Goal: Transaction & Acquisition: Purchase product/service

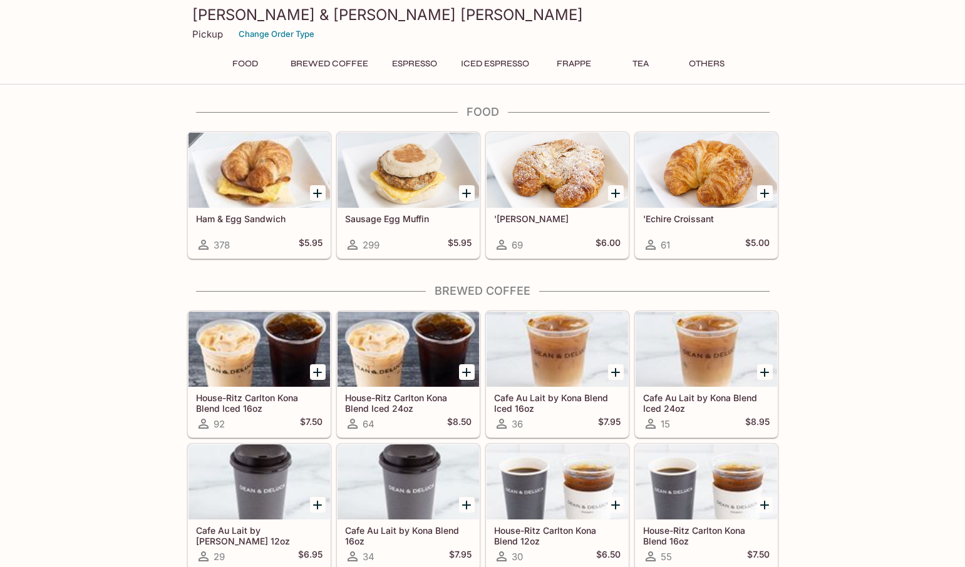
click at [413, 64] on button "Espresso" at bounding box center [414, 64] width 59 height 18
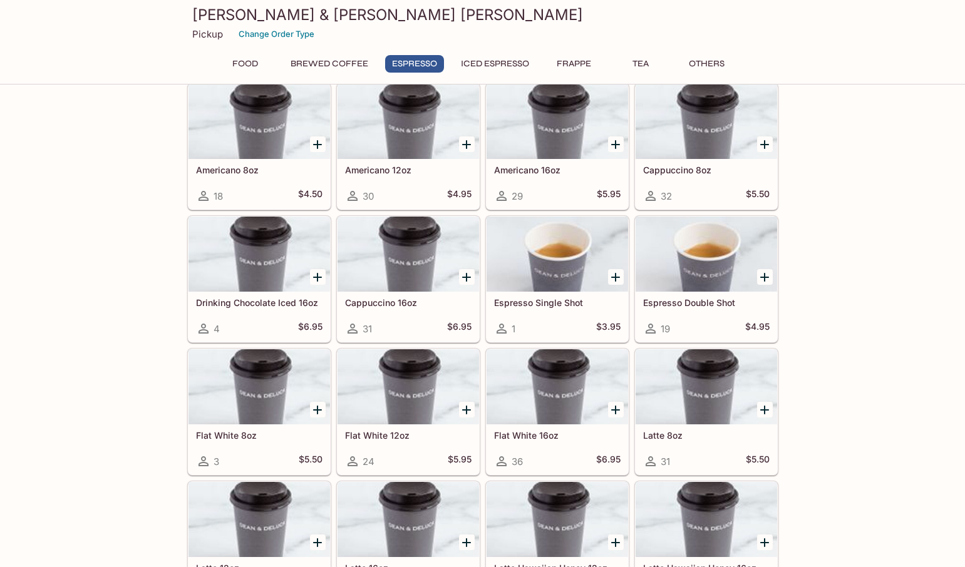
scroll to position [490, 0]
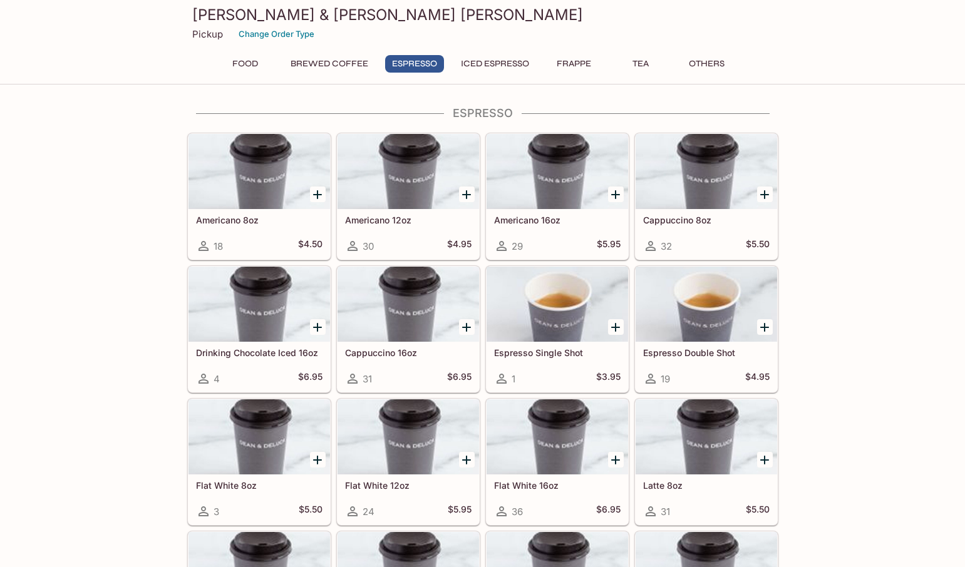
click at [252, 62] on button "Food" at bounding box center [245, 64] width 56 height 18
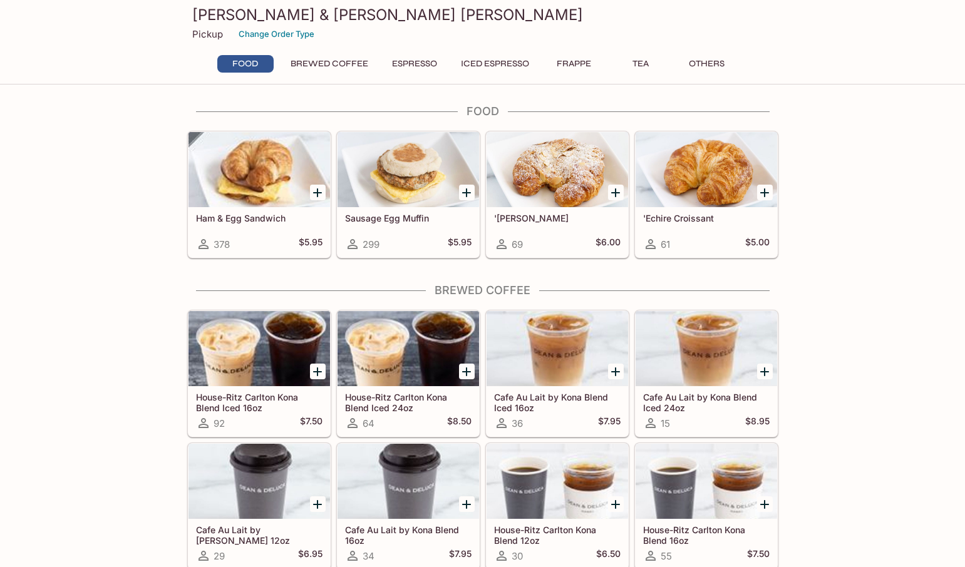
scroll to position [0, 0]
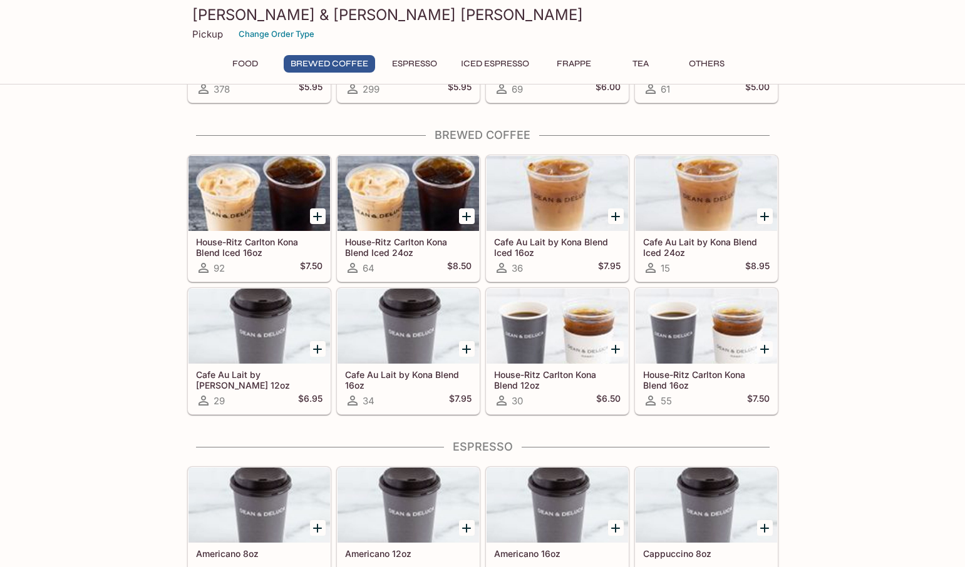
scroll to position [188, 0]
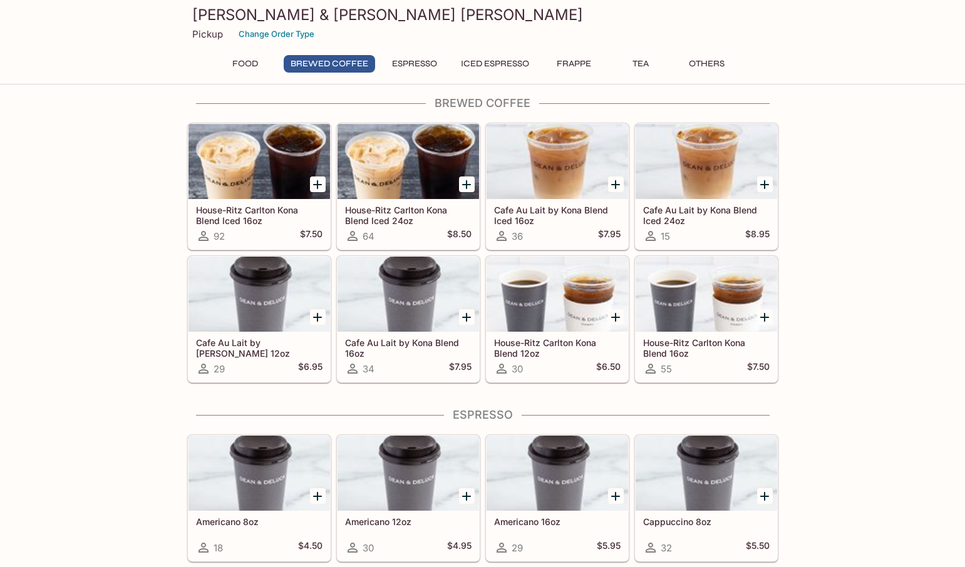
click at [424, 63] on button "Espresso" at bounding box center [414, 64] width 59 height 18
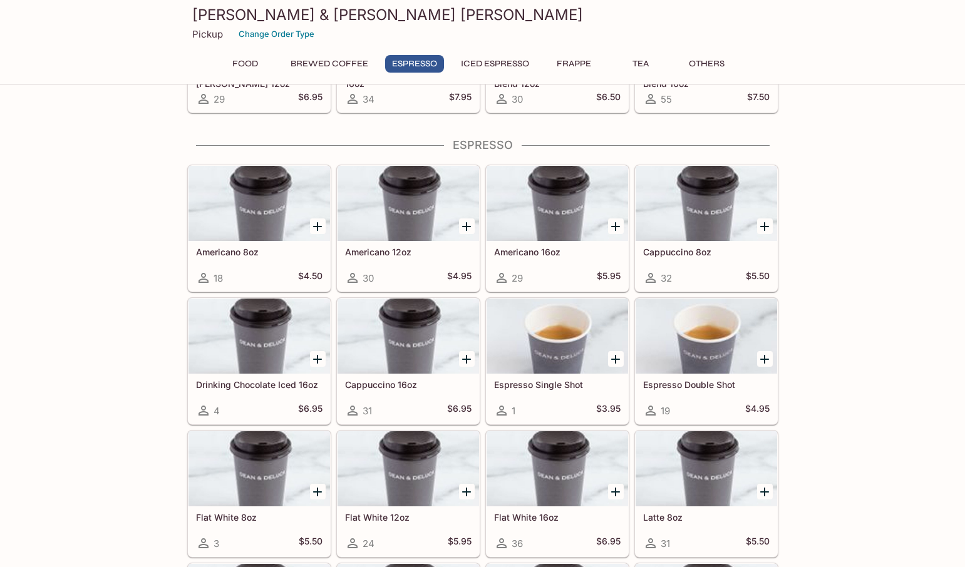
scroll to position [490, 0]
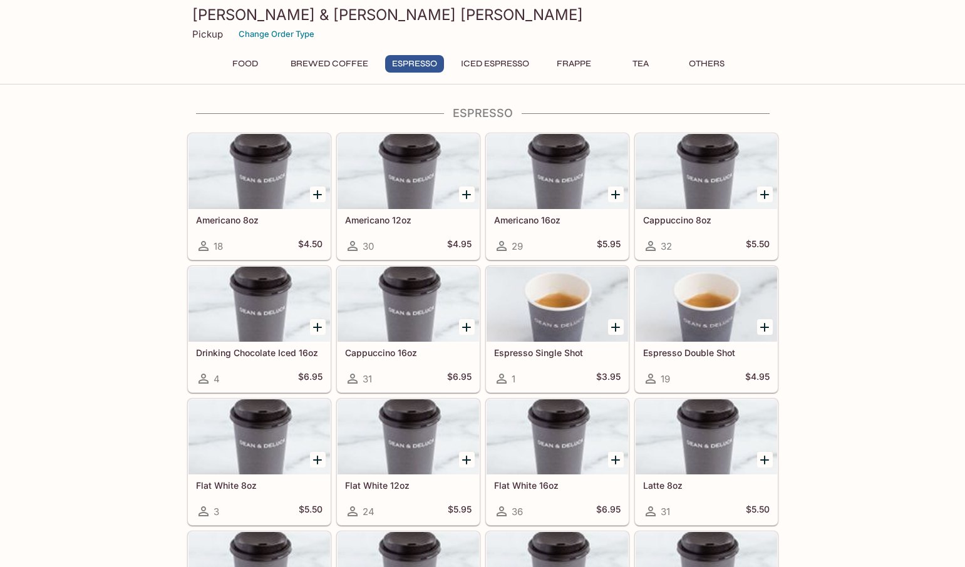
click at [498, 63] on button "Iced Espresso" at bounding box center [495, 64] width 82 height 18
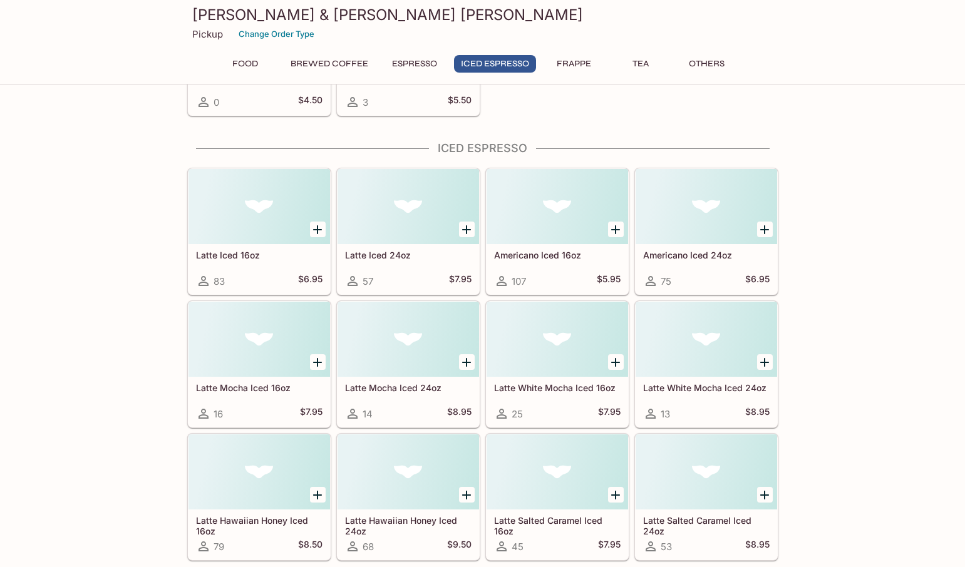
scroll to position [1465, 0]
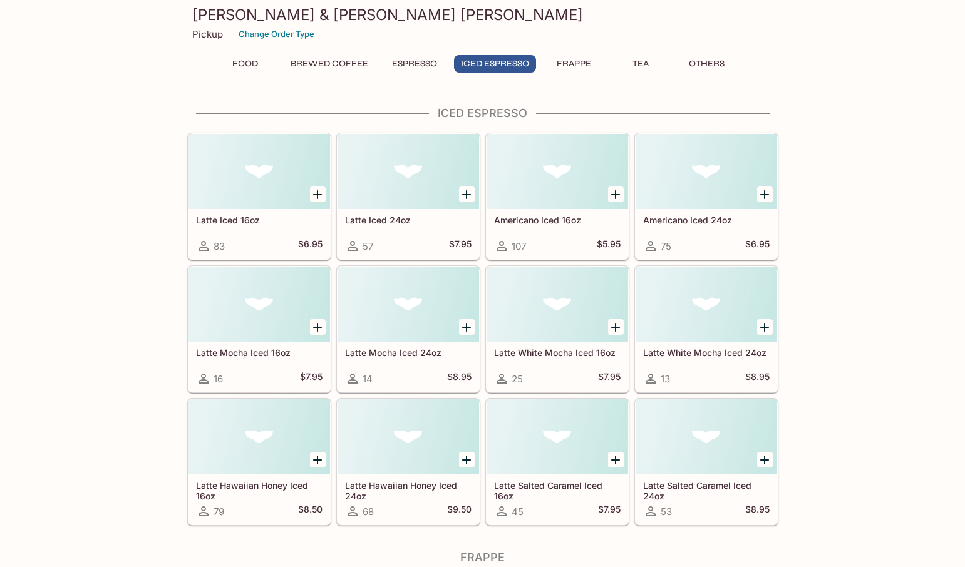
click at [437, 60] on button "Espresso" at bounding box center [414, 64] width 59 height 18
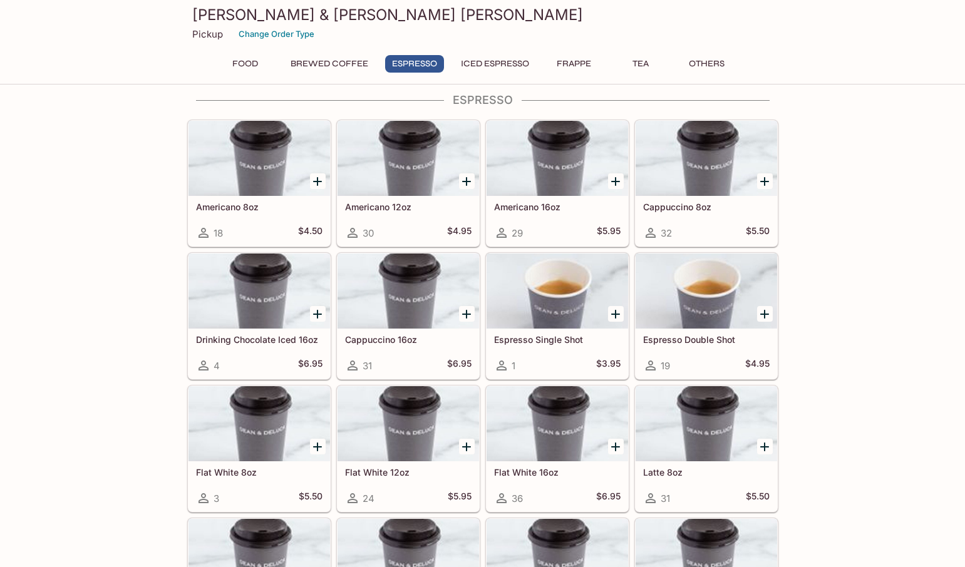
scroll to position [490, 0]
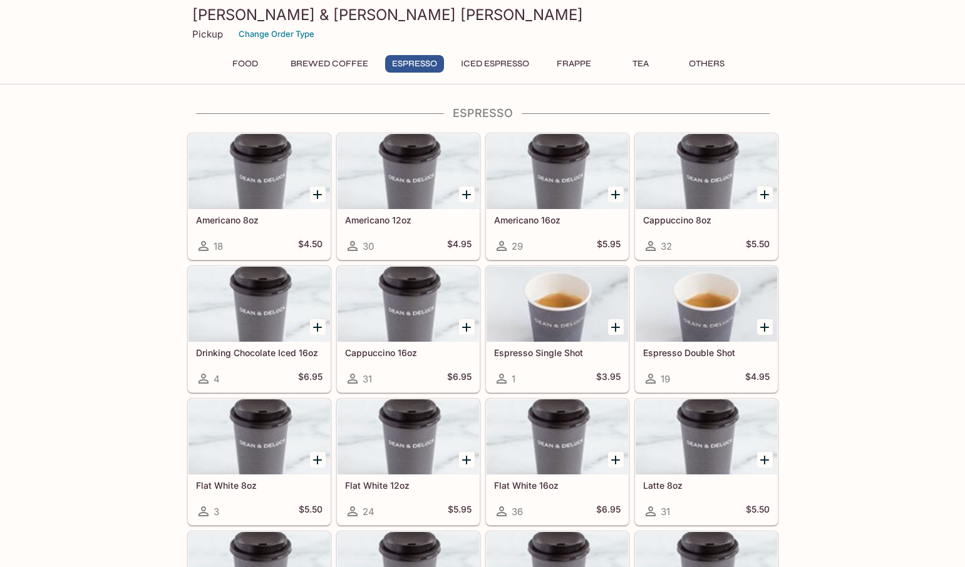
click at [482, 61] on button "Iced Espresso" at bounding box center [495, 64] width 82 height 18
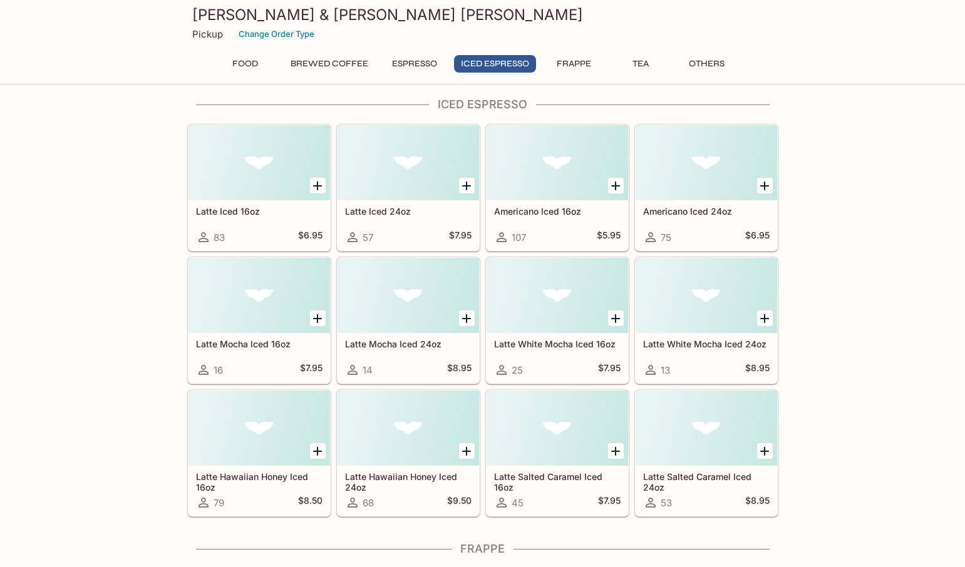
scroll to position [1403, 0]
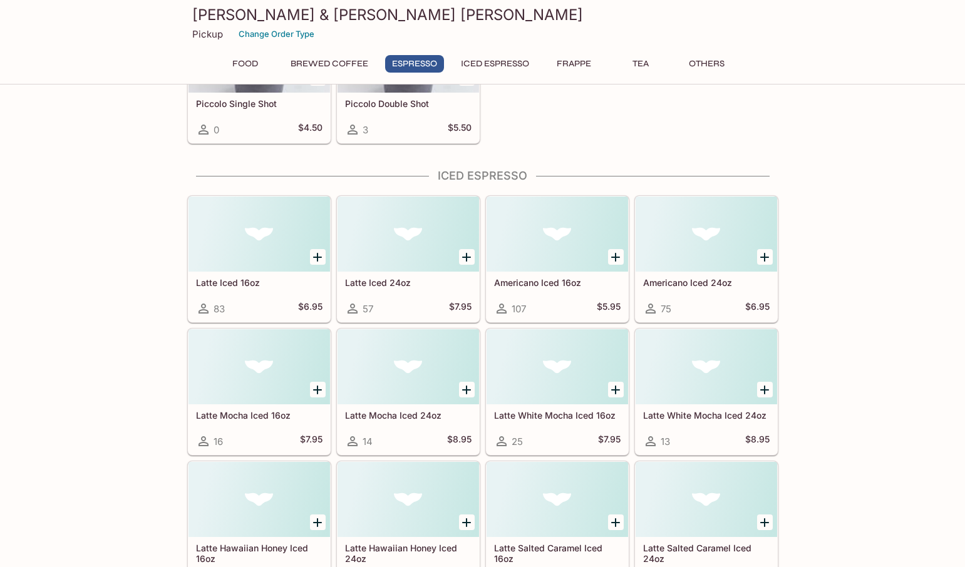
click at [486, 56] on button "Iced Espresso" at bounding box center [495, 64] width 82 height 18
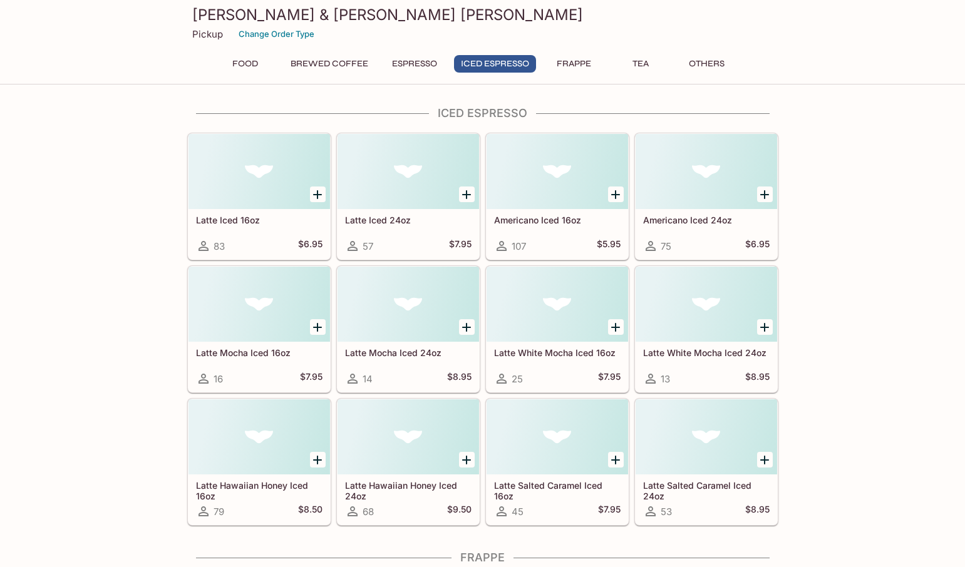
click at [425, 59] on button "Espresso" at bounding box center [414, 64] width 59 height 18
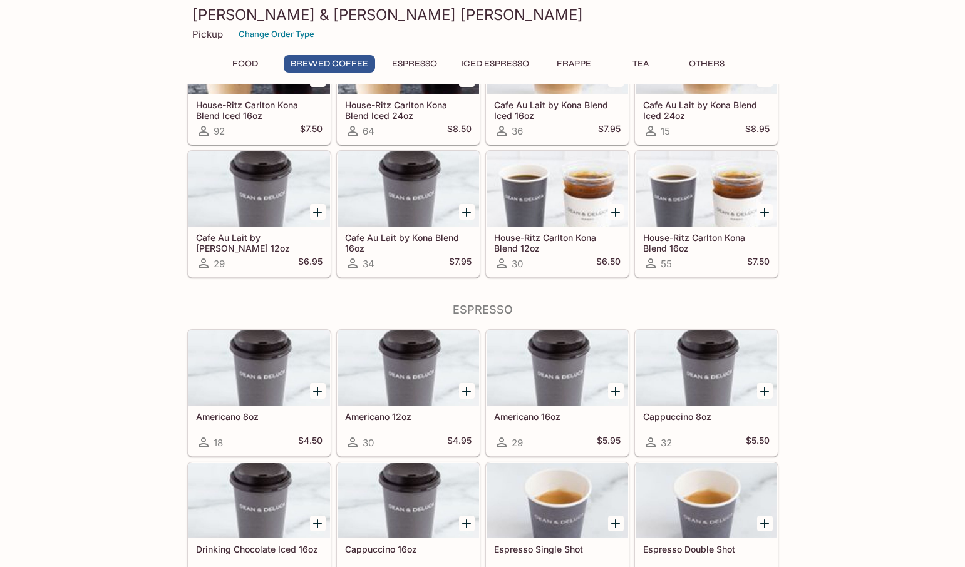
scroll to position [0, 0]
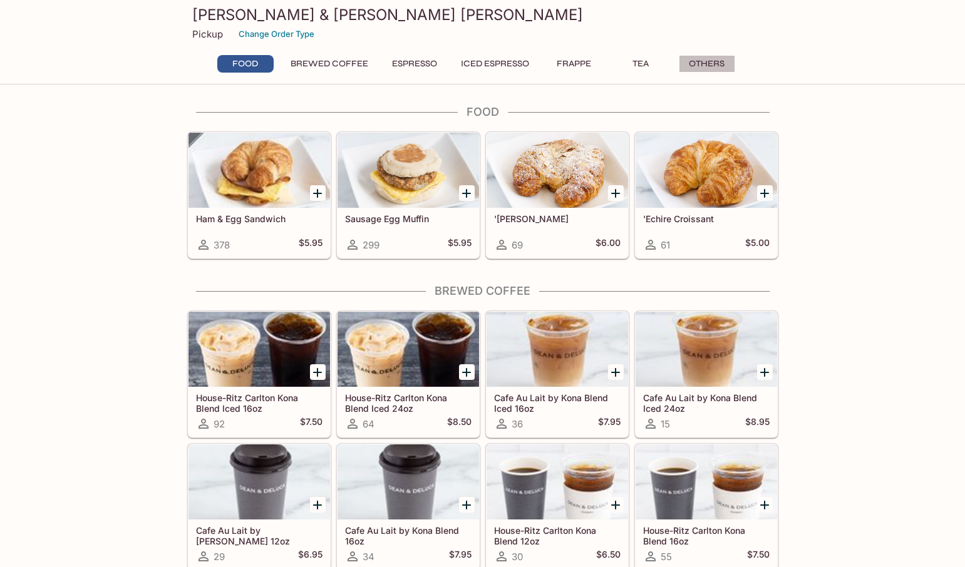
click at [698, 71] on button "Others" at bounding box center [707, 64] width 56 height 18
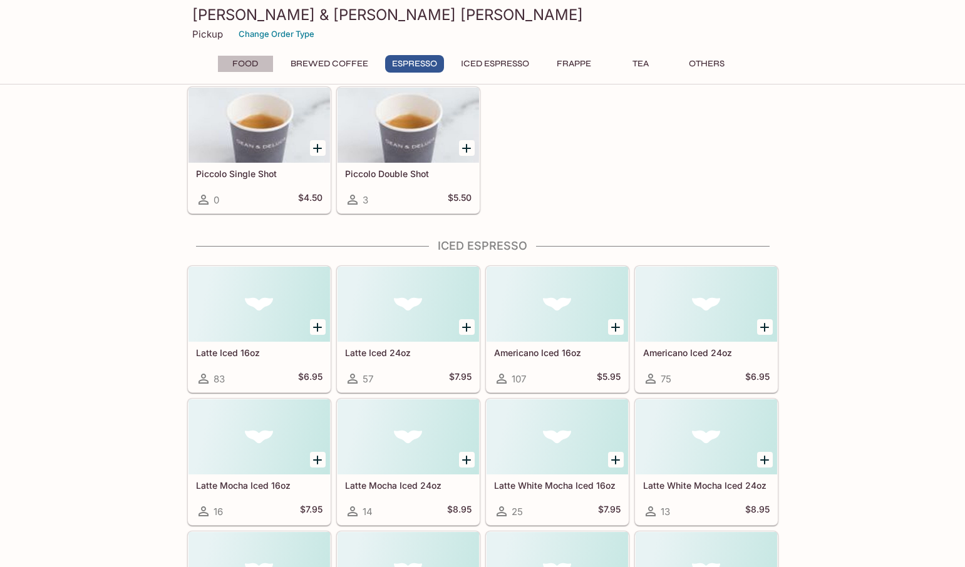
click at [251, 64] on button "Food" at bounding box center [245, 64] width 56 height 18
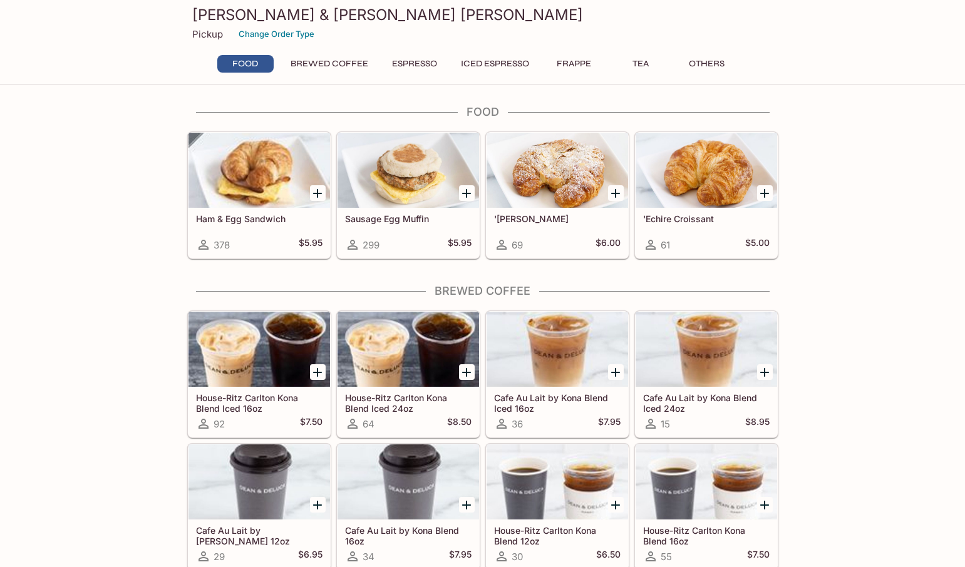
click at [480, 113] on h4 "Food" at bounding box center [482, 112] width 591 height 14
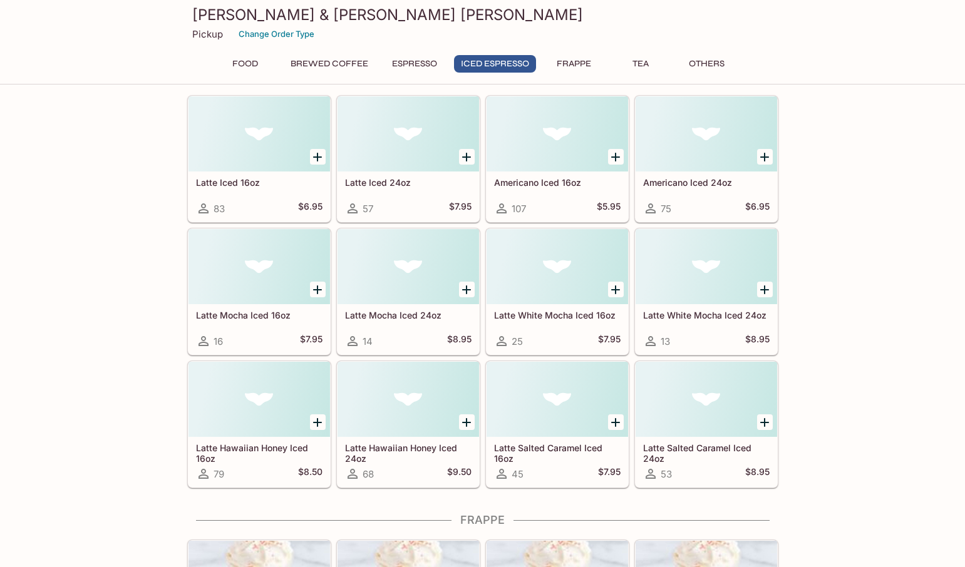
click at [716, 62] on button "Others" at bounding box center [707, 64] width 56 height 18
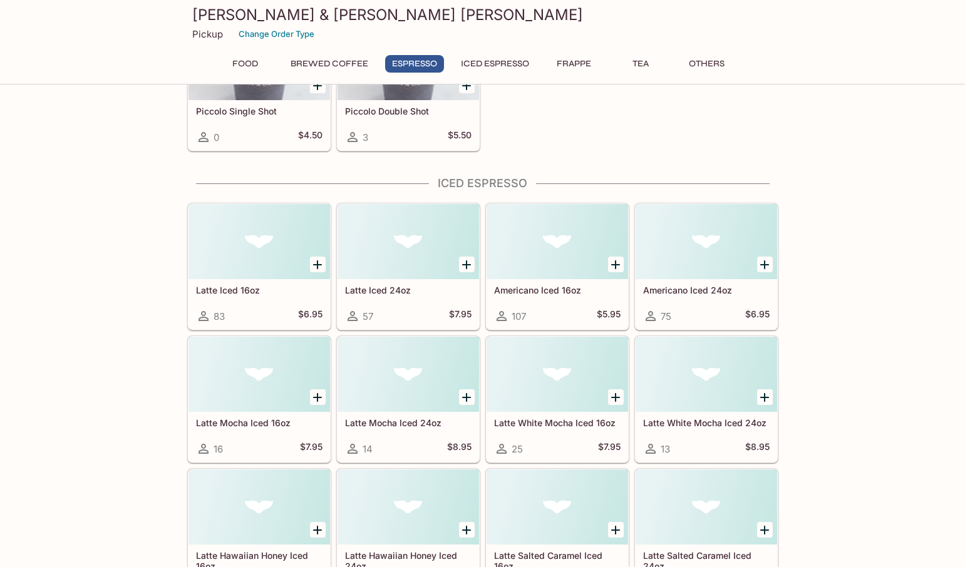
scroll to position [894, 0]
